Goal: Information Seeking & Learning: Learn about a topic

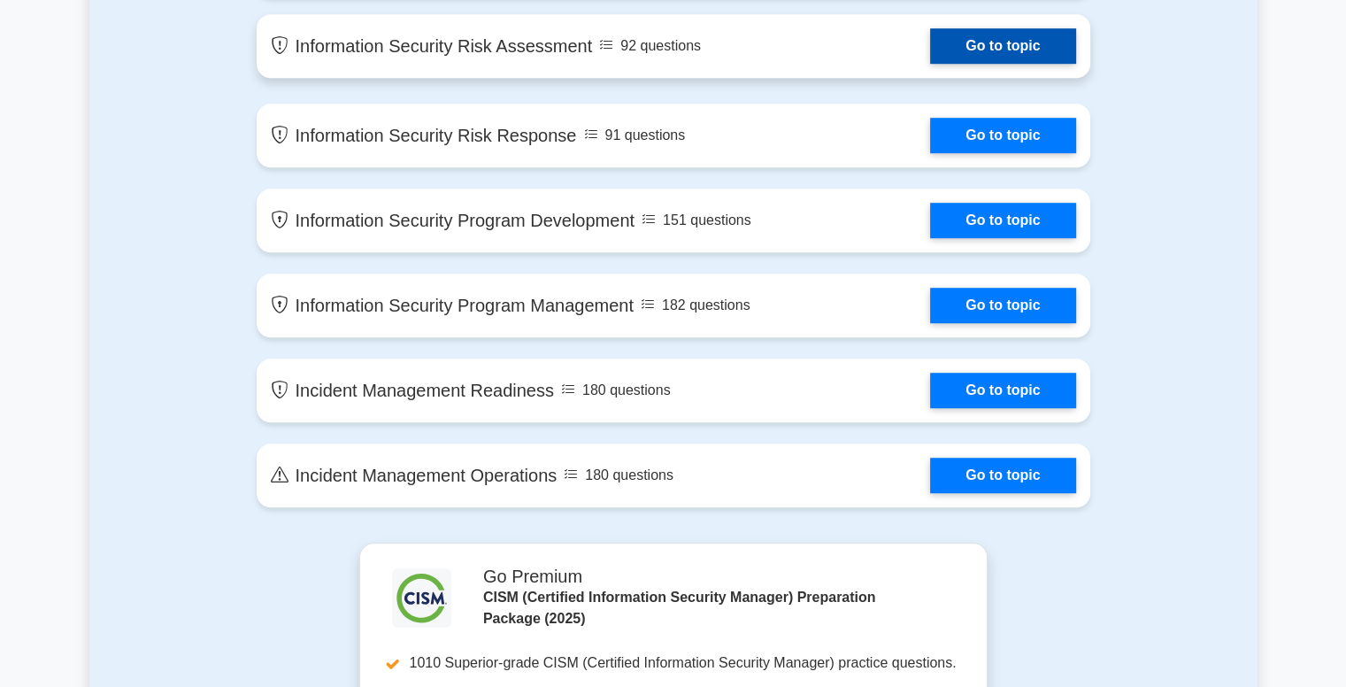
click at [984, 45] on link "Go to topic" at bounding box center [1002, 45] width 145 height 35
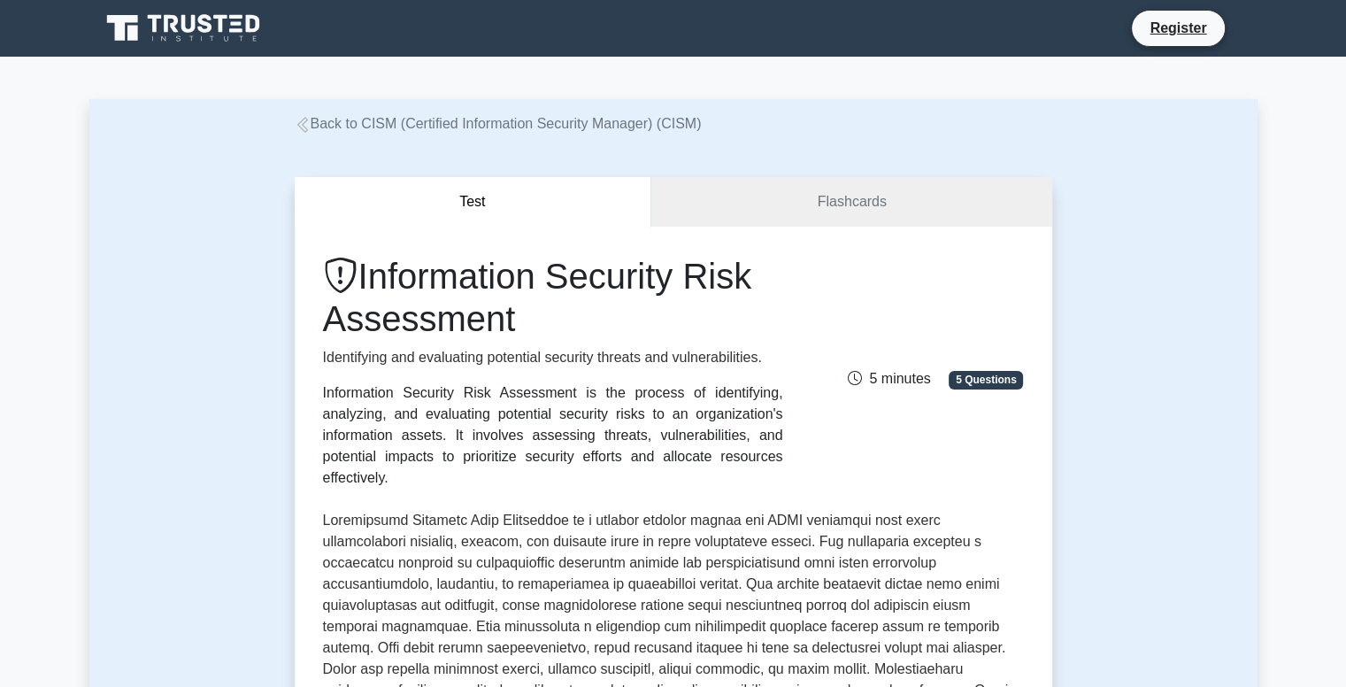
scroll to position [600, 0]
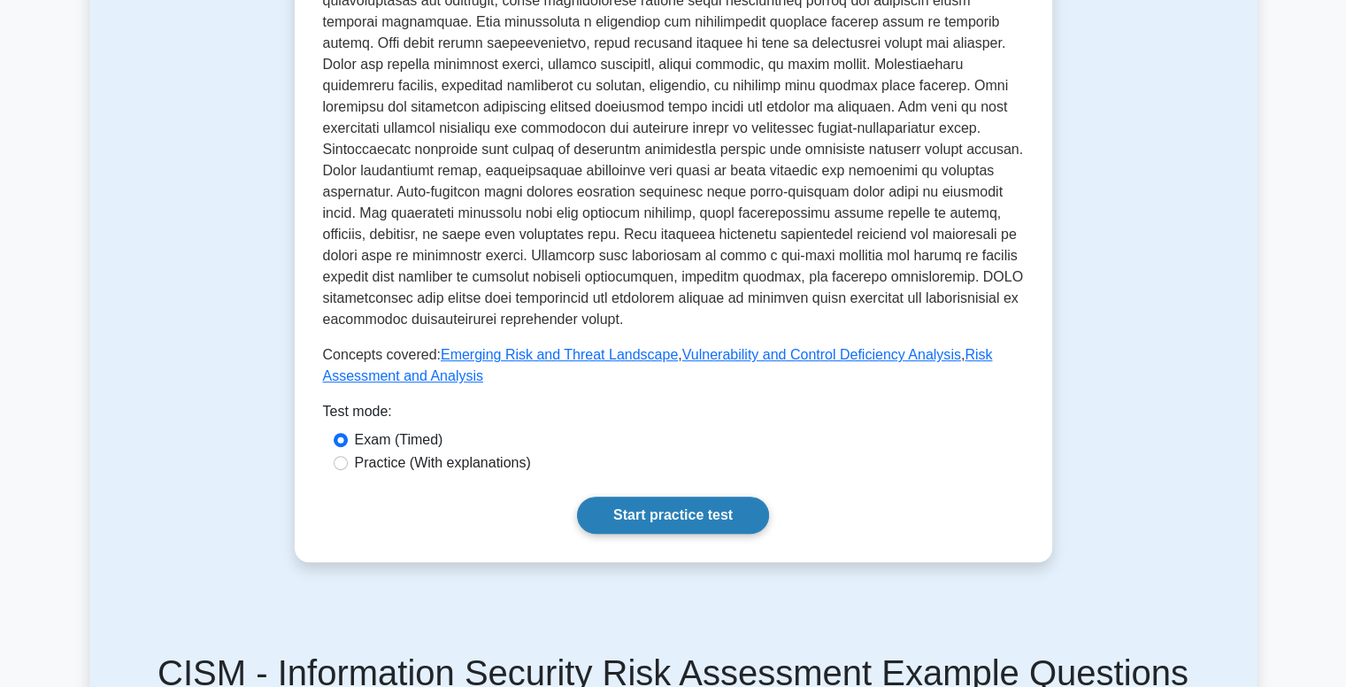
click at [673, 497] on link "Start practice test" at bounding box center [673, 515] width 192 height 37
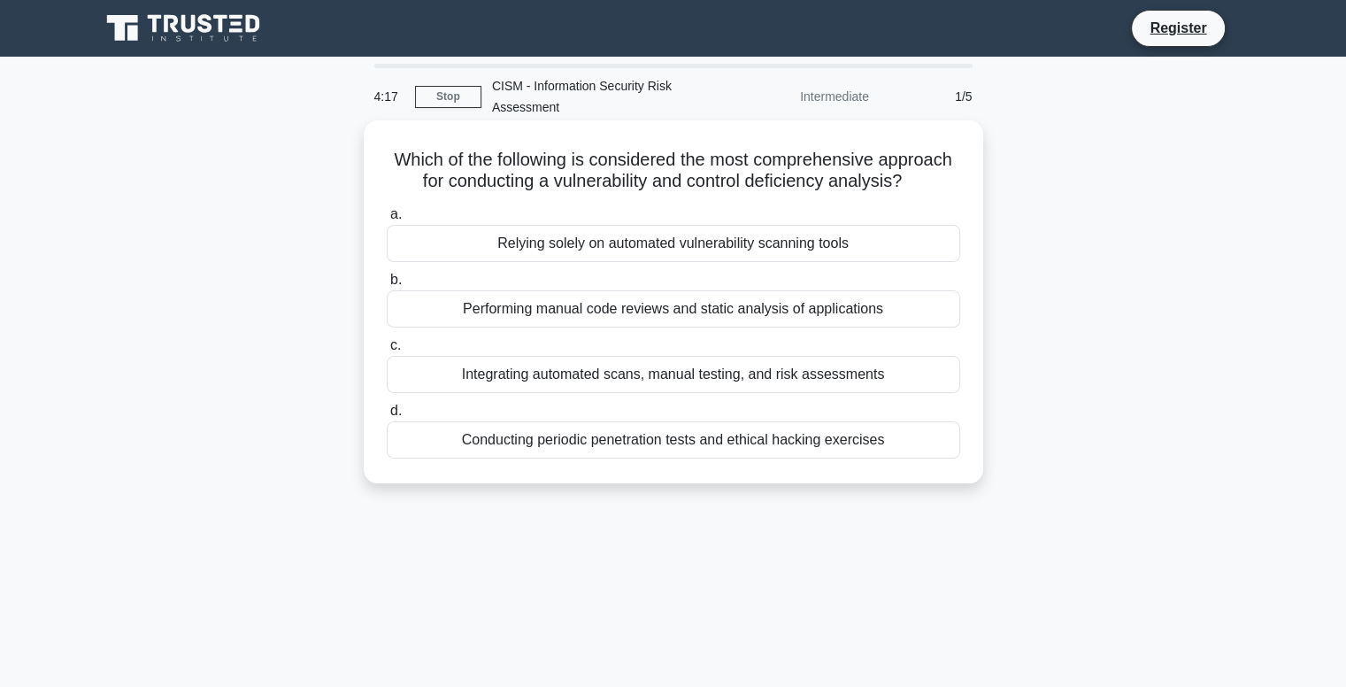
click at [650, 446] on div "Conducting periodic penetration tests and ethical hacking exercises" at bounding box center [674, 439] width 574 height 37
click at [387, 417] on input "d. Conducting periodic penetration tests and ethical hacking exercises" at bounding box center [387, 411] width 0 height 12
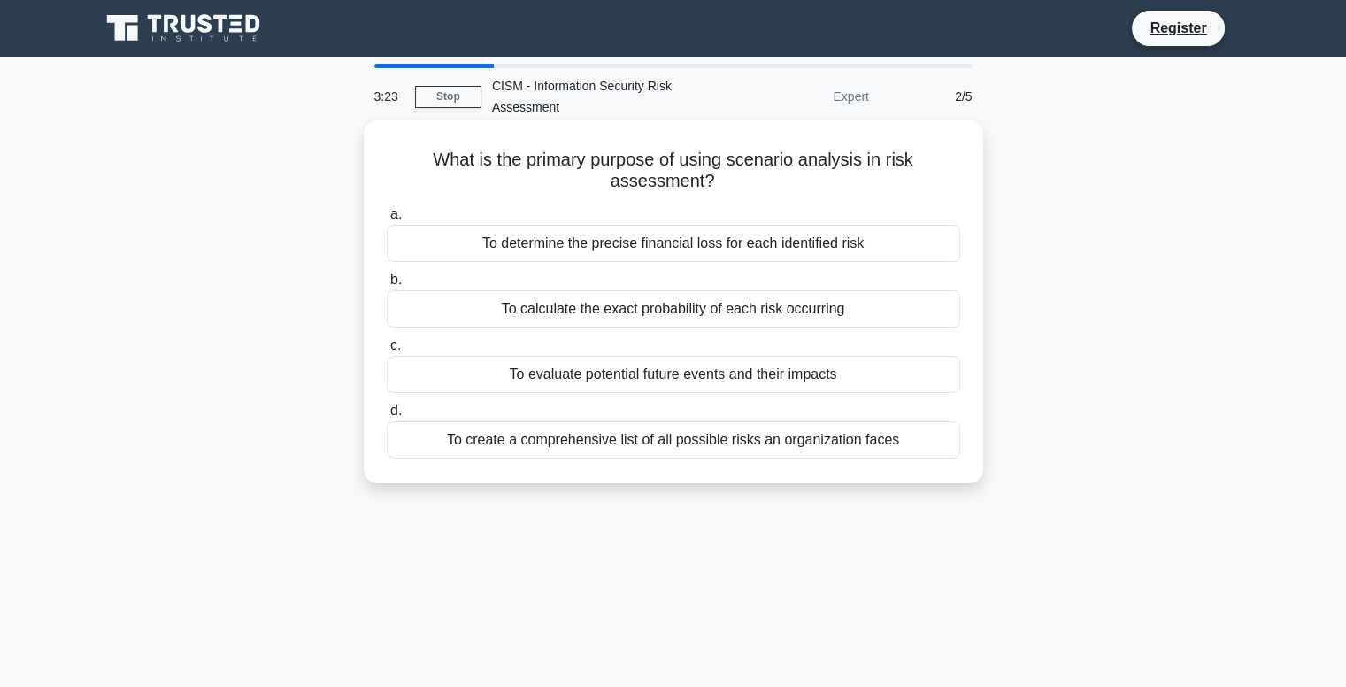
click at [603, 379] on div "To evaluate potential future events and their impacts" at bounding box center [674, 374] width 574 height 37
click at [387, 351] on input "c. To evaluate potential future events and their impacts" at bounding box center [387, 346] width 0 height 12
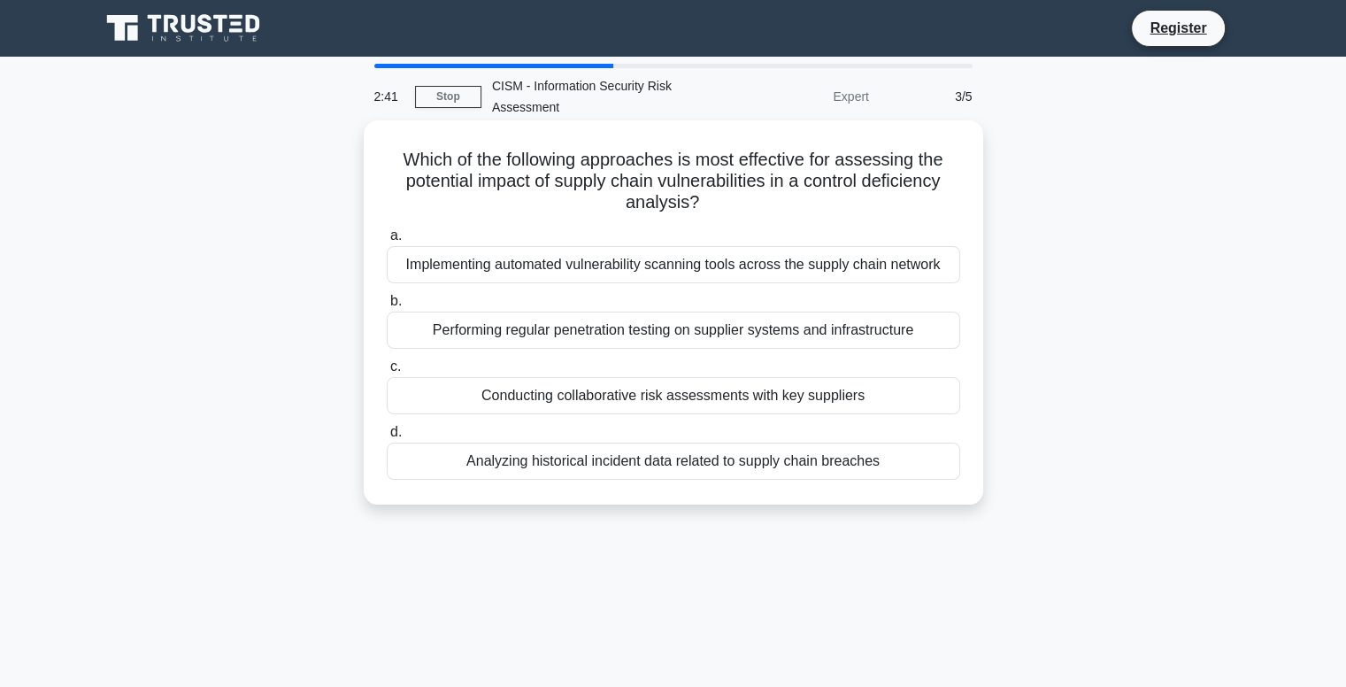
click at [664, 337] on div "Performing regular penetration testing on supplier systems and infrastructure" at bounding box center [674, 330] width 574 height 37
click at [387, 307] on input "b. Performing regular penetration testing on supplier systems and infrastructure" at bounding box center [387, 302] width 0 height 12
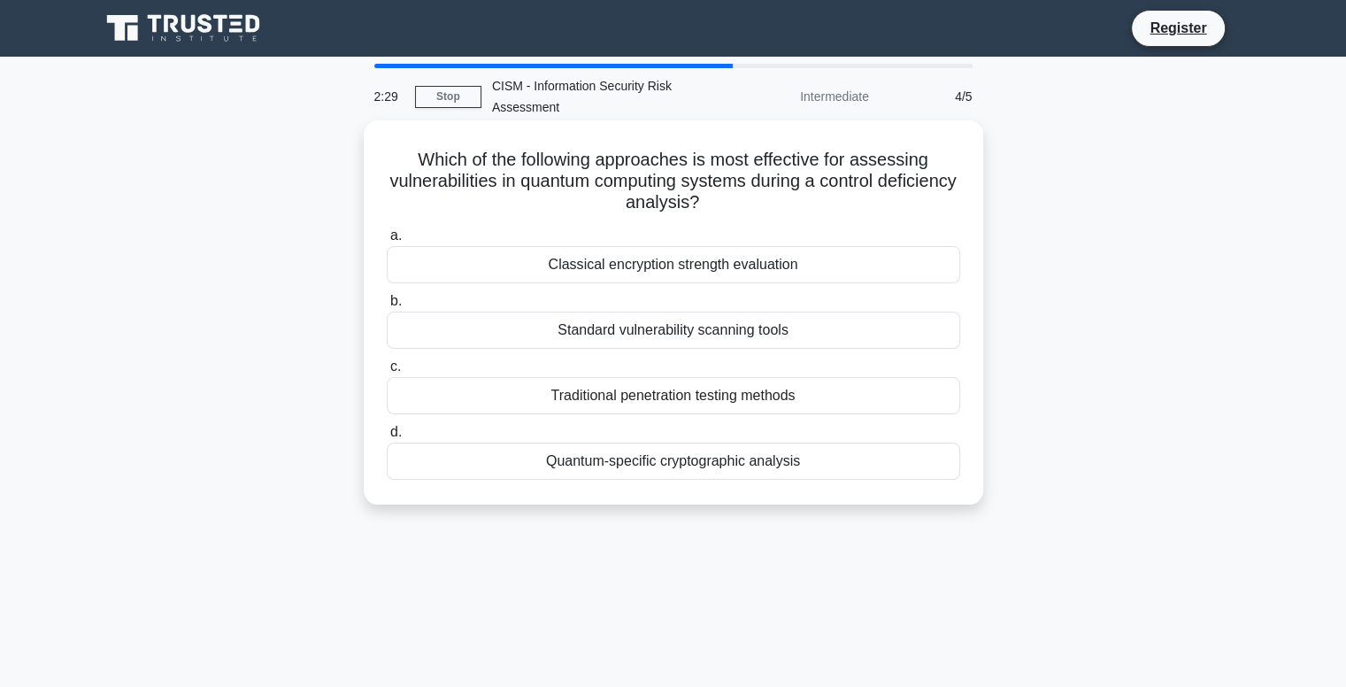
click at [657, 474] on div "Quantum-specific cryptographic analysis" at bounding box center [674, 461] width 574 height 37
click at [387, 438] on input "d. Quantum-specific cryptographic analysis" at bounding box center [387, 433] width 0 height 12
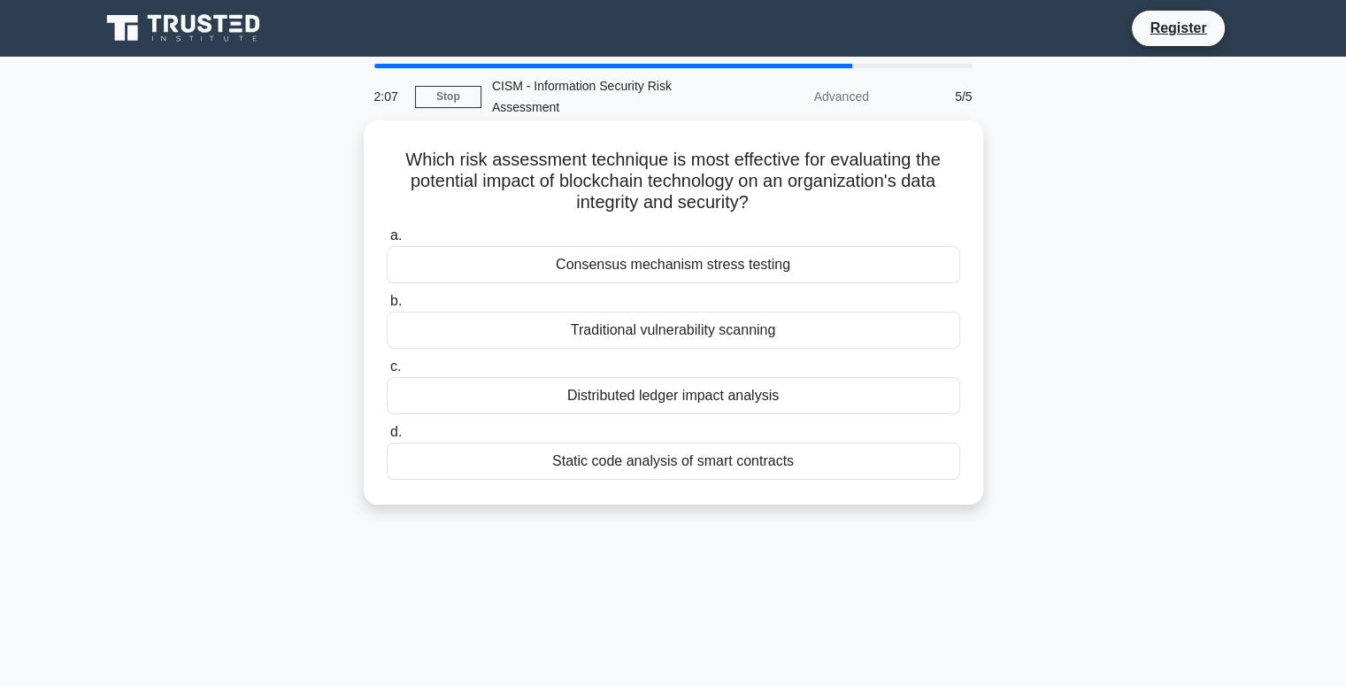
click at [682, 259] on div "Consensus mechanism stress testing" at bounding box center [674, 264] width 574 height 37
click at [387, 242] on input "a. Consensus mechanism stress testing" at bounding box center [387, 236] width 0 height 12
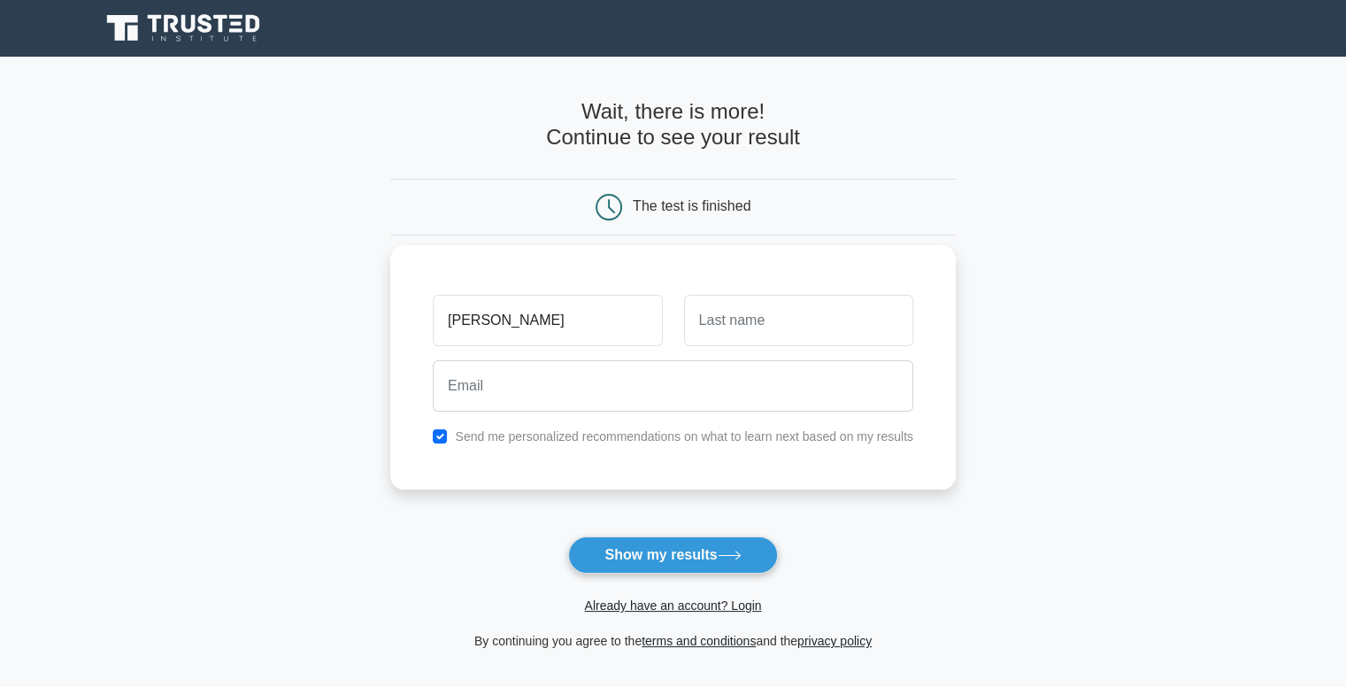
type input "[PERSON_NAME]"
click at [747, 312] on input "text" at bounding box center [798, 320] width 229 height 51
type input "Kabaira"
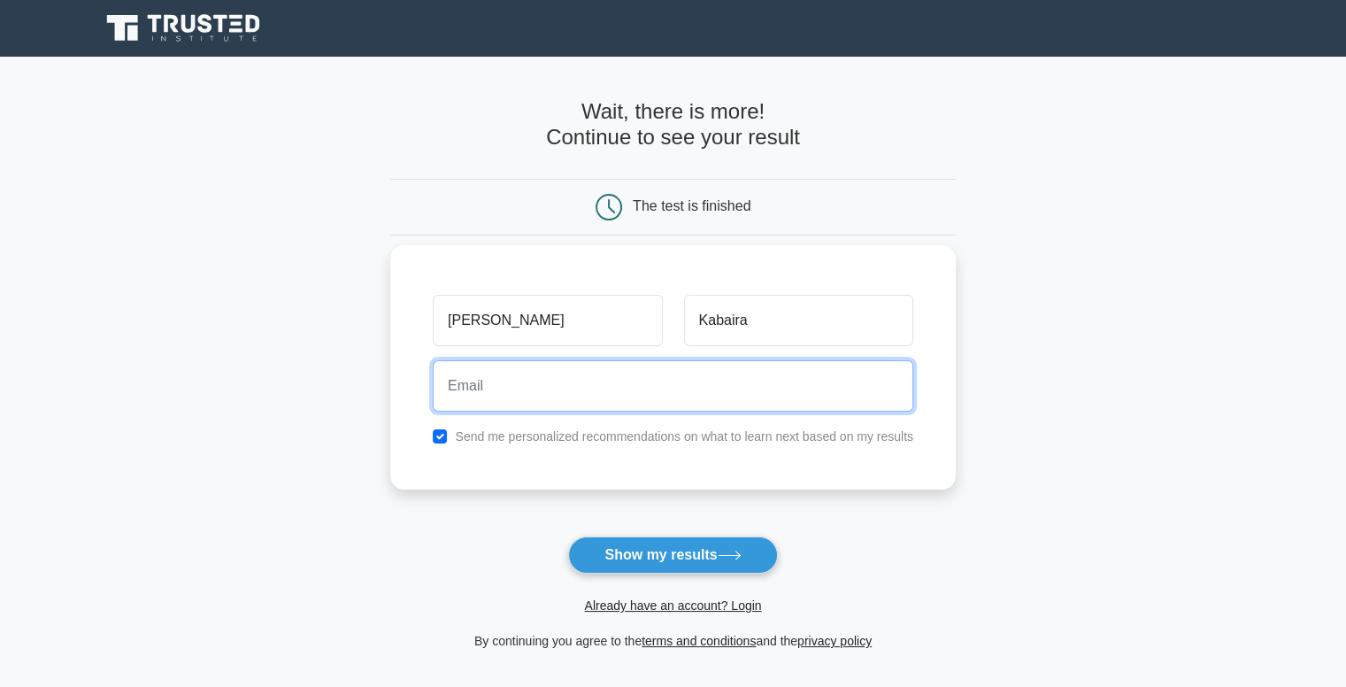
click at [716, 373] on input "email" at bounding box center [673, 385] width 481 height 51
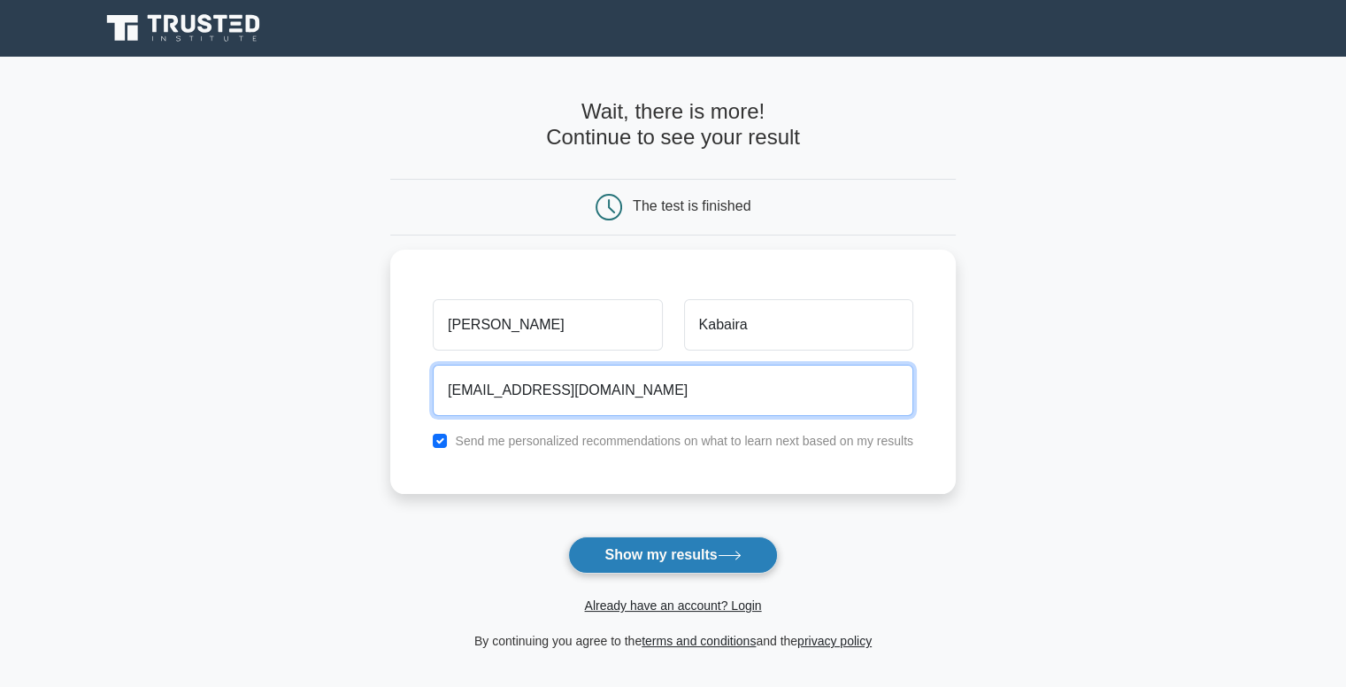
type input "[EMAIL_ADDRESS][DOMAIN_NAME]"
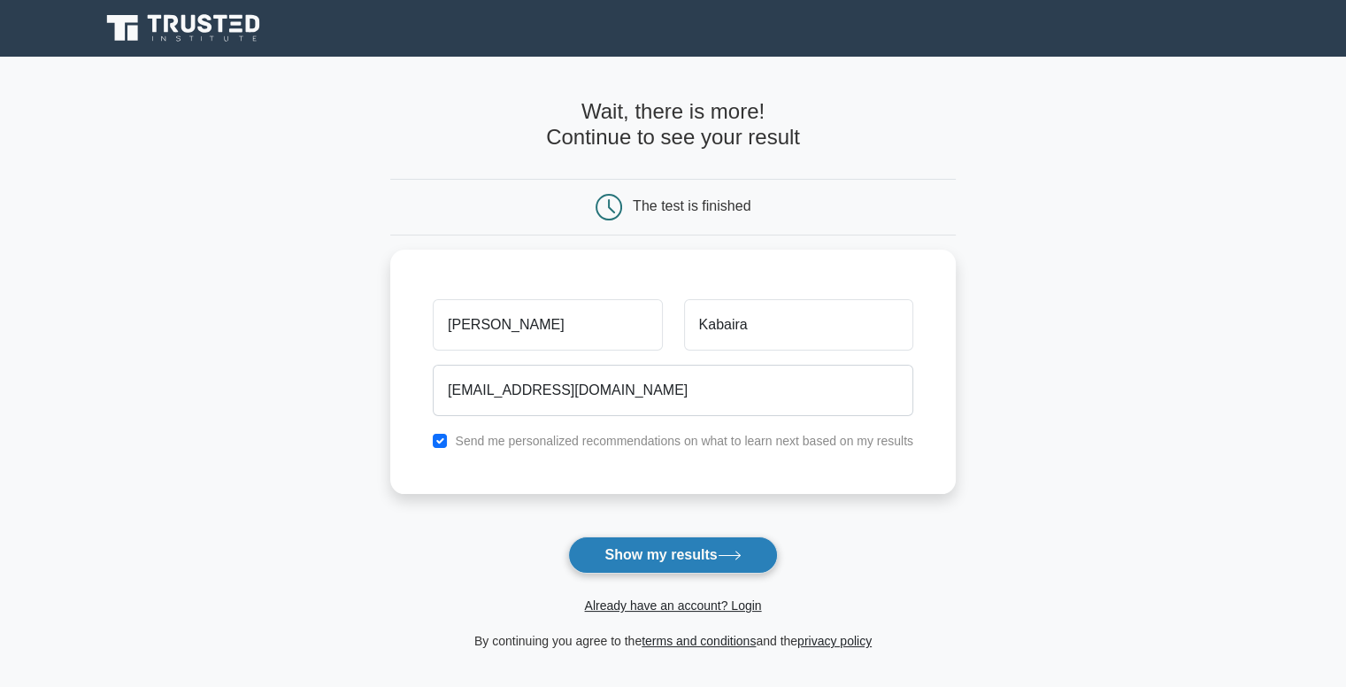
click at [709, 545] on button "Show my results" at bounding box center [672, 554] width 209 height 37
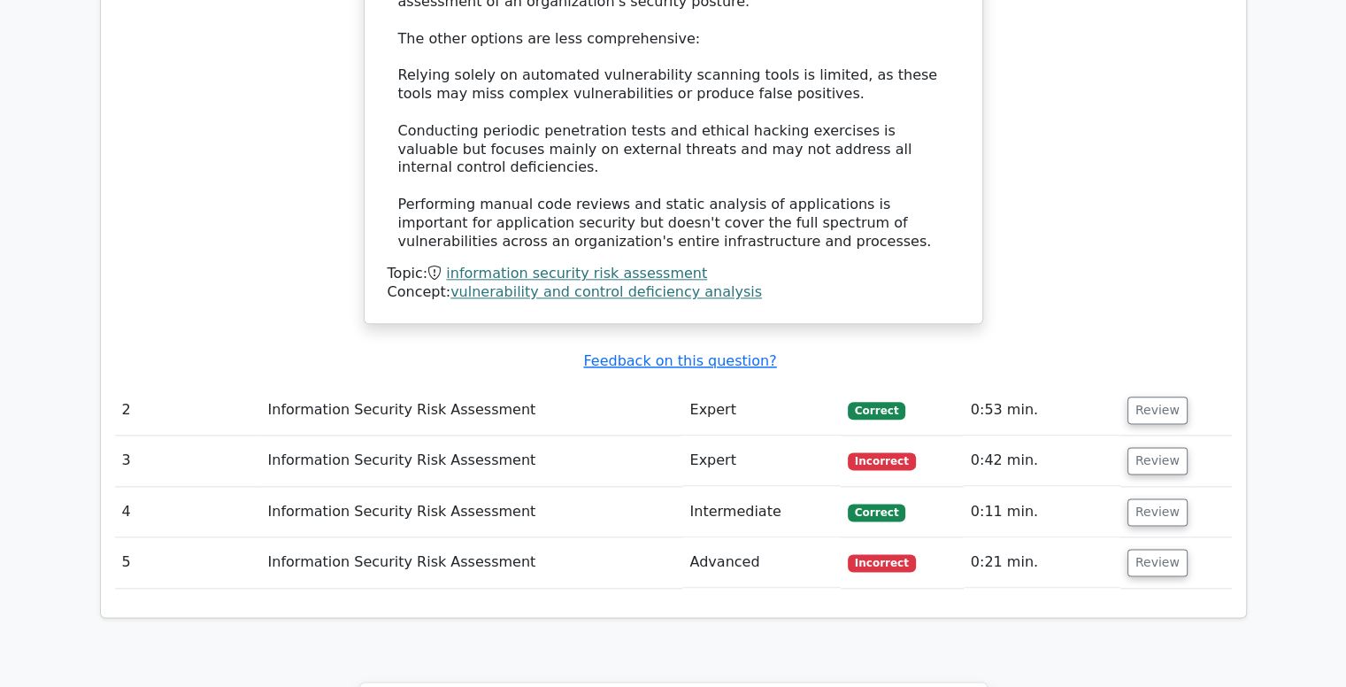
scroll to position [2083, 0]
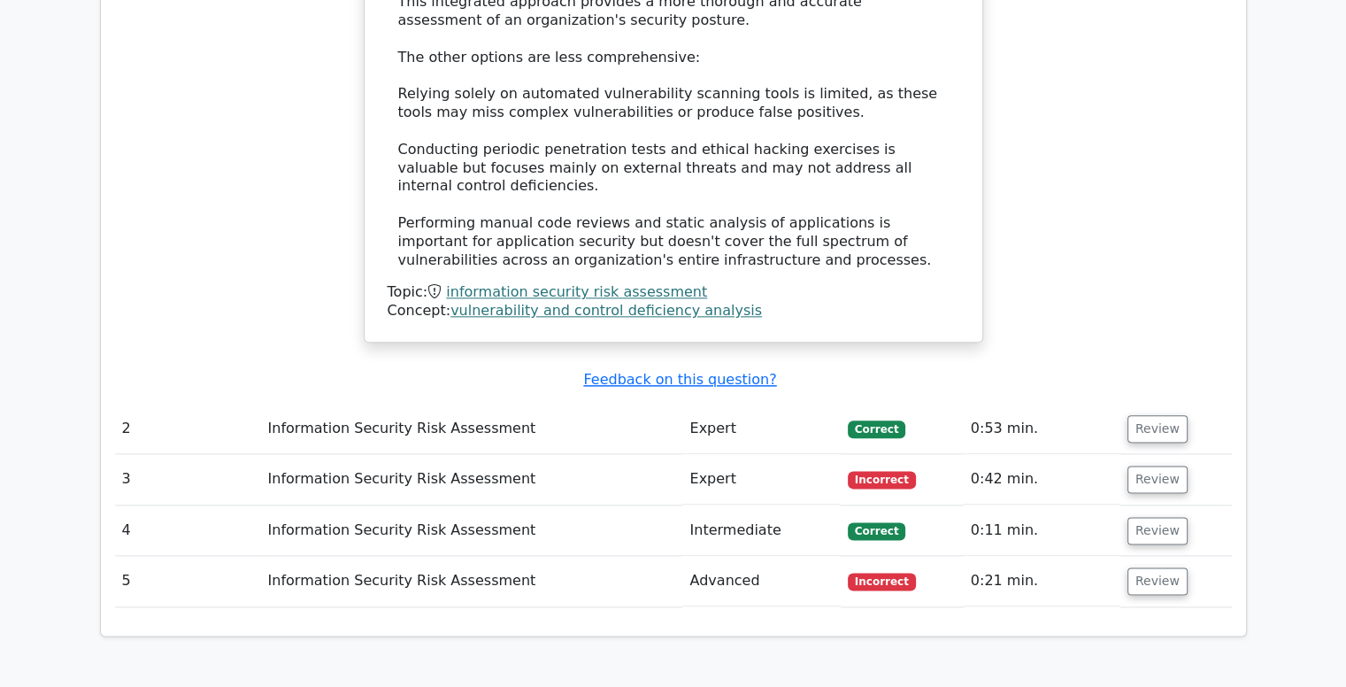
drag, startPoint x: 1336, startPoint y: 493, endPoint x: 1321, endPoint y: 451, distance: 45.1
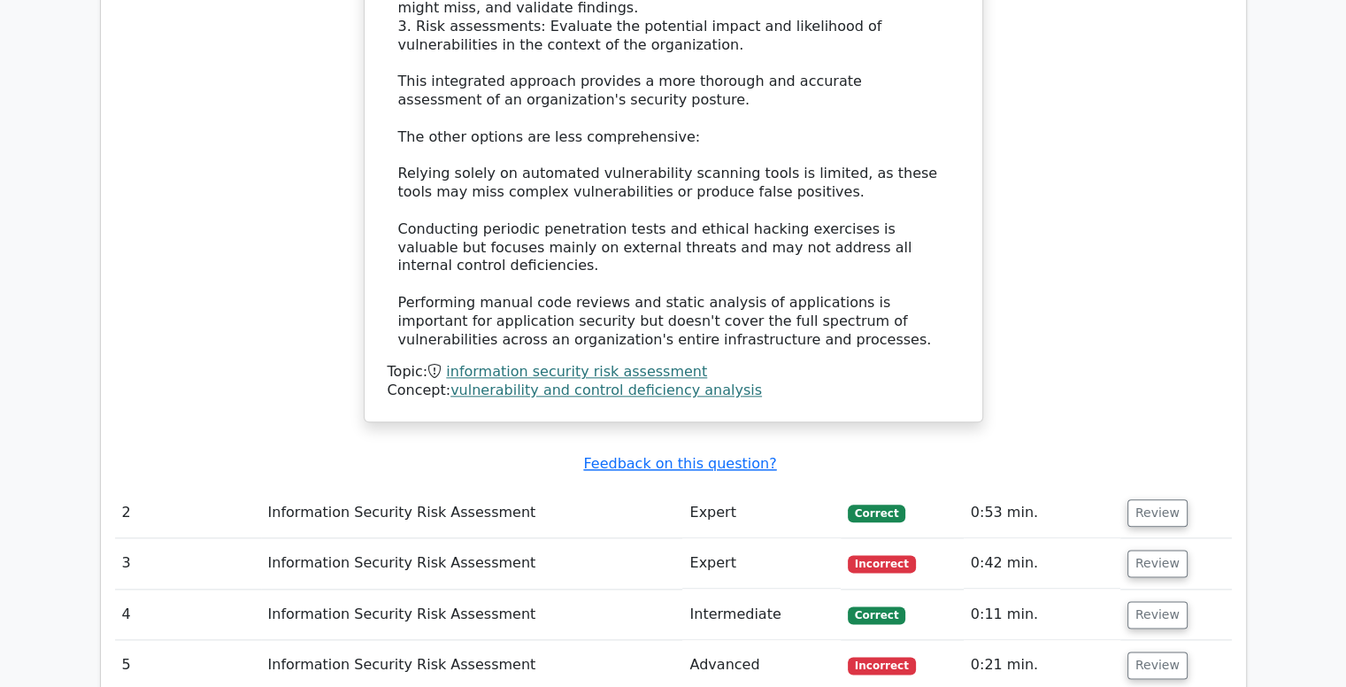
scroll to position [2029, 0]
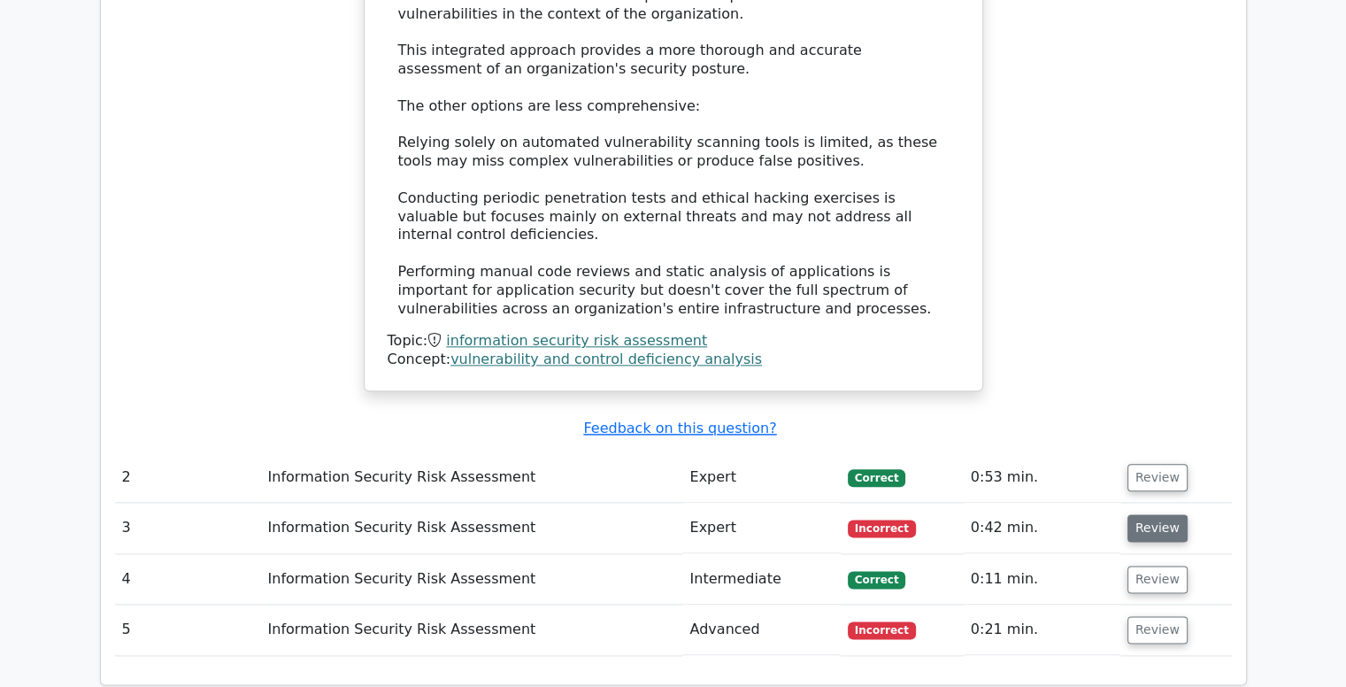
click at [1128, 514] on button "Review" at bounding box center [1158, 527] width 60 height 27
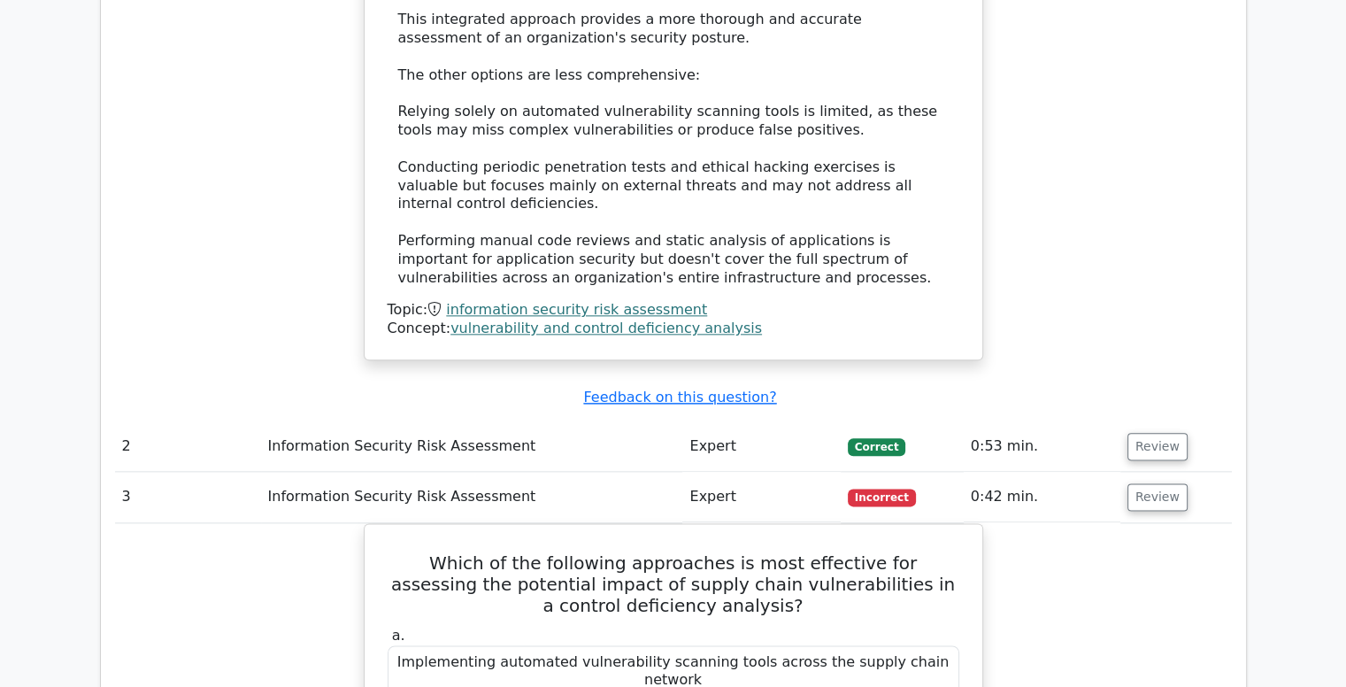
scroll to position [2207, 0]
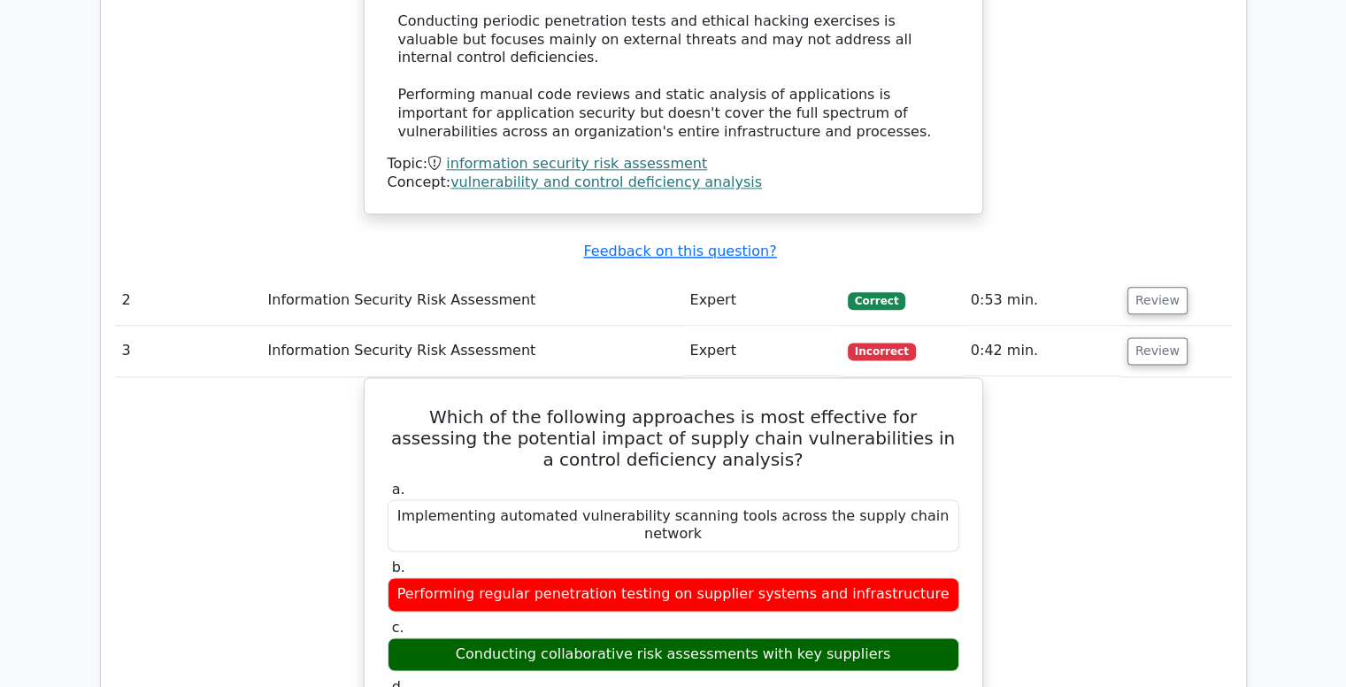
click at [905, 326] on td "Incorrect" at bounding box center [902, 351] width 123 height 50
click at [896, 343] on span "Incorrect" at bounding box center [882, 352] width 68 height 18
click at [733, 243] on u "Feedback on this question?" at bounding box center [679, 251] width 193 height 17
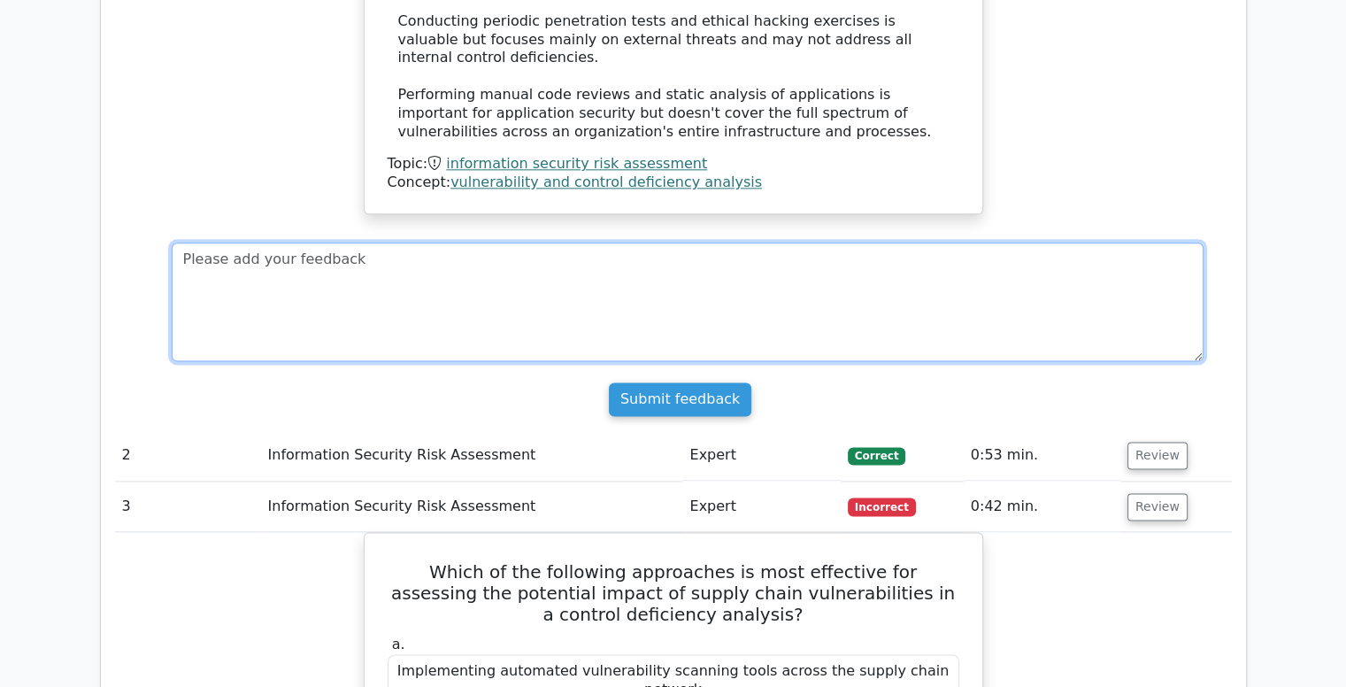
click at [942, 243] on textarea at bounding box center [688, 302] width 1032 height 119
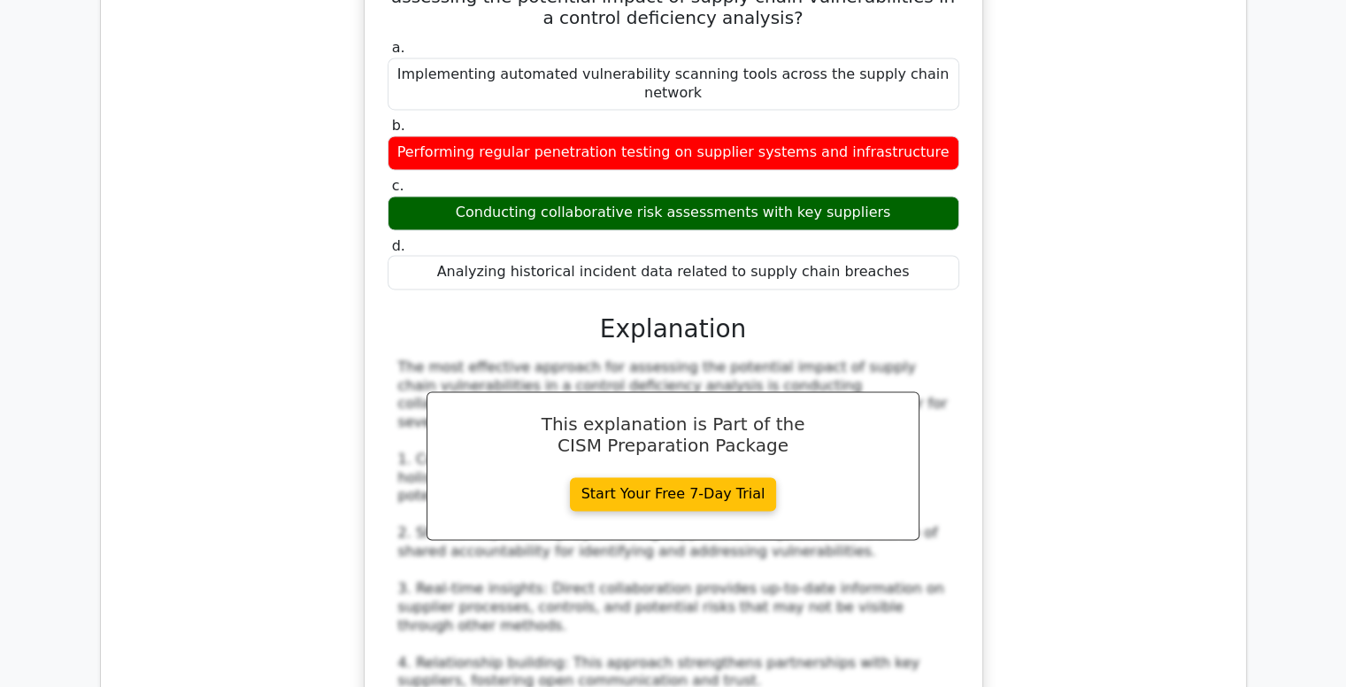
scroll to position [3408, 0]
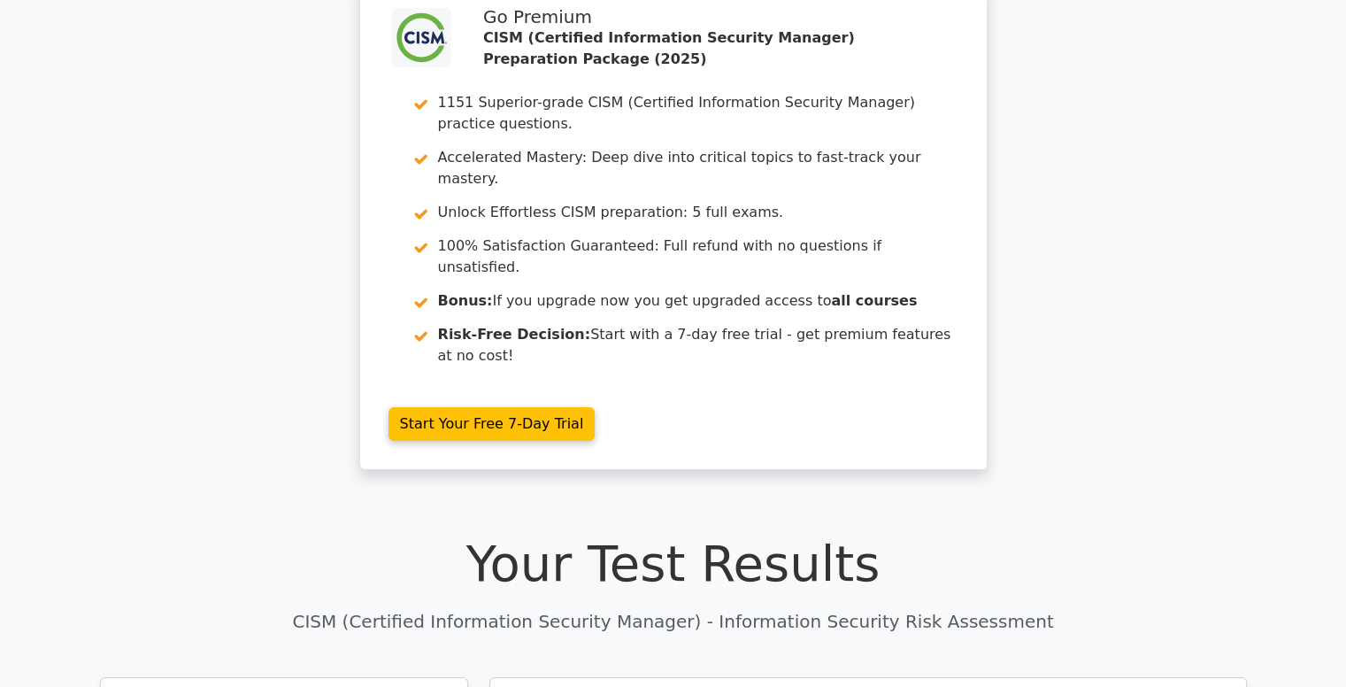
scroll to position [0, 0]
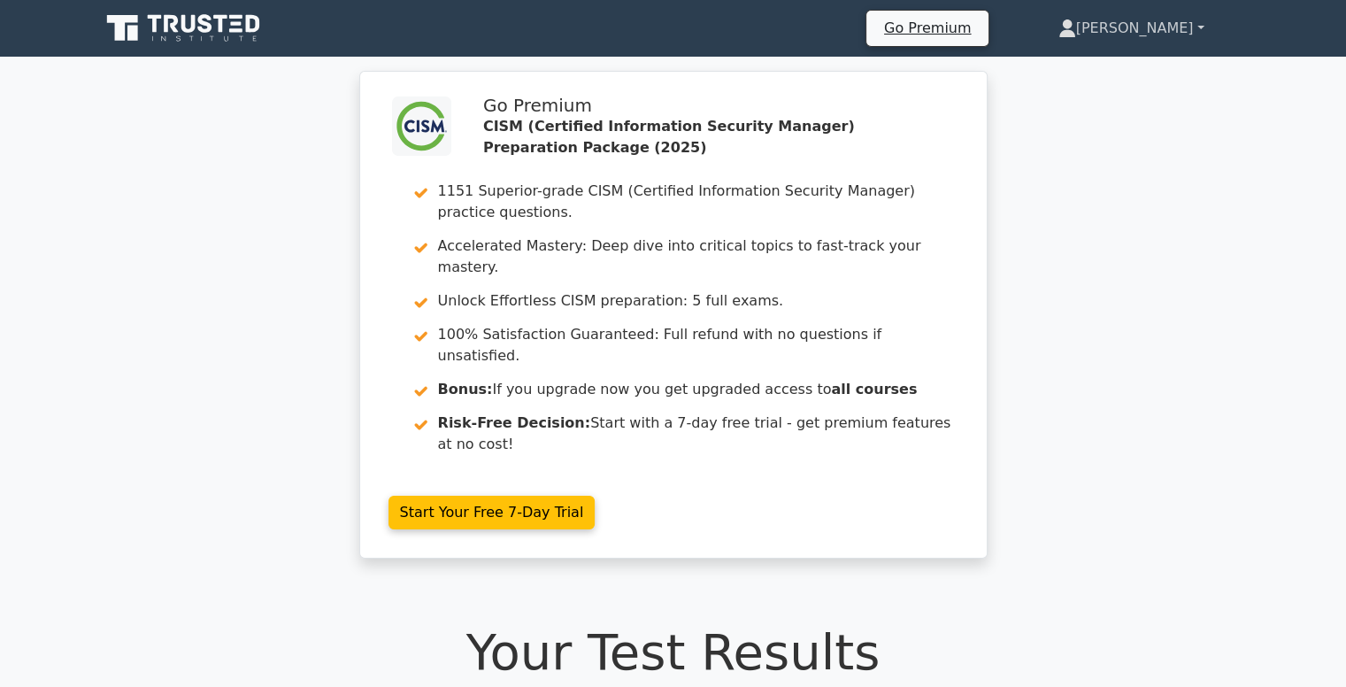
click at [1198, 22] on link "[PERSON_NAME]" at bounding box center [1131, 28] width 231 height 35
